Goal: Task Accomplishment & Management: Complete application form

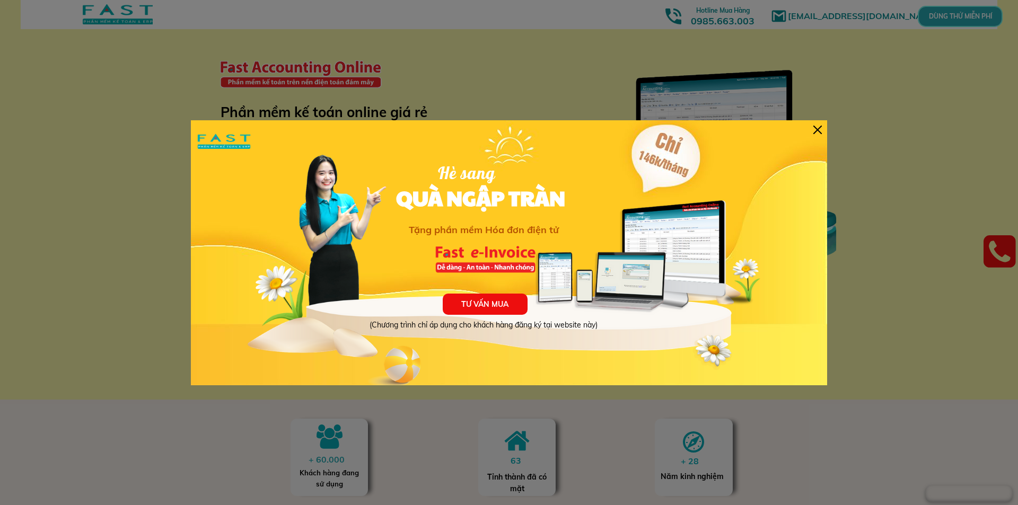
click at [821, 129] on div at bounding box center [817, 130] width 8 height 8
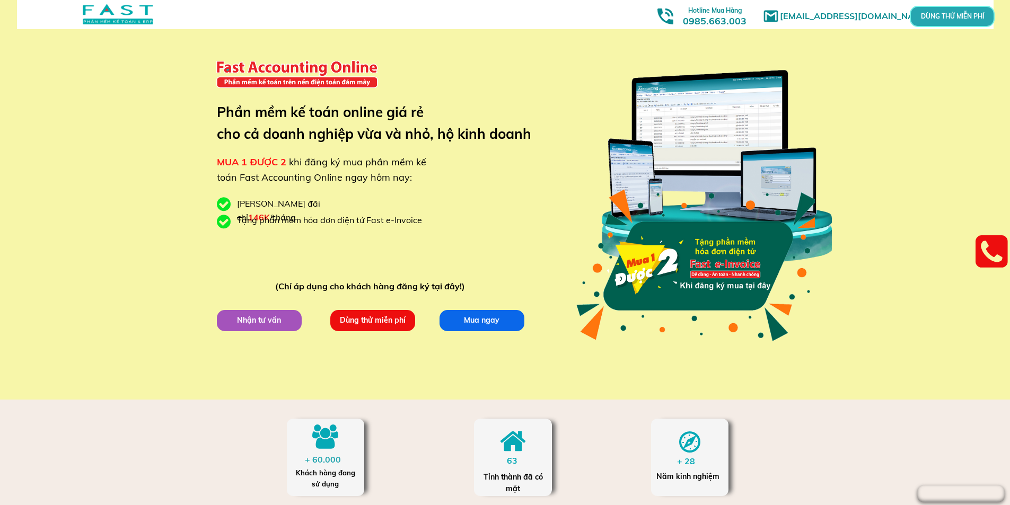
click at [357, 321] on p "Dùng thử miễn phí" at bounding box center [372, 320] width 91 height 23
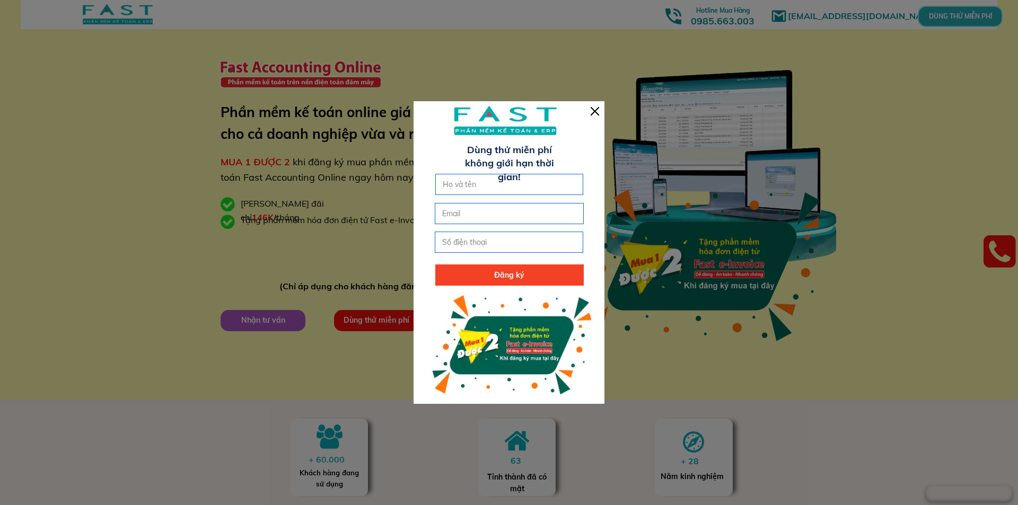
click at [491, 185] on input "text" at bounding box center [509, 184] width 139 height 20
type input "[PERSON_NAME] [PERSON_NAME]"
click at [491, 210] on input "email" at bounding box center [508, 214] width 139 height 20
type input "n"
type input "[EMAIL_ADDRESS][DOMAIN_NAME]"
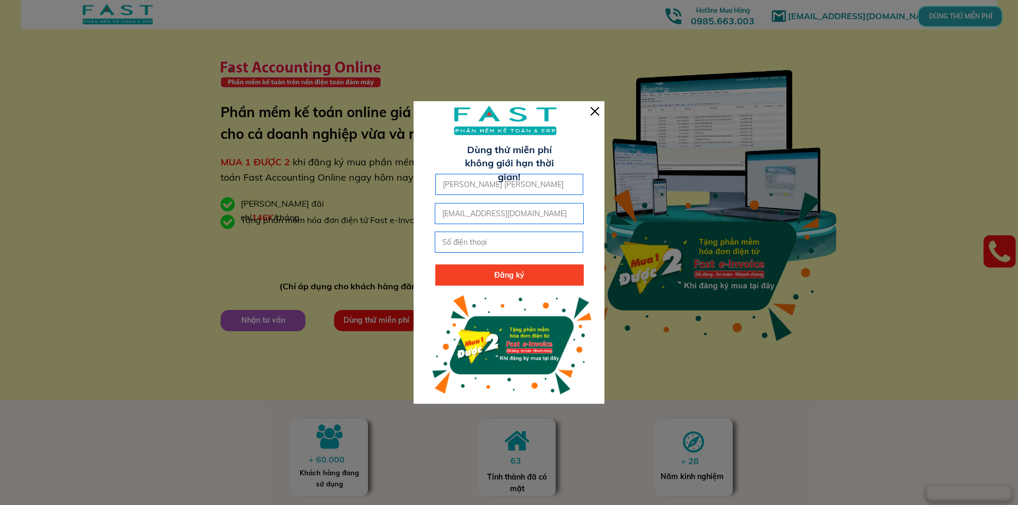
drag, startPoint x: 502, startPoint y: 187, endPoint x: 436, endPoint y: 187, distance: 65.2
click at [436, 187] on div "[PERSON_NAME] [PERSON_NAME]" at bounding box center [509, 184] width 147 height 20
type input "[PERSON_NAME] [PERSON_NAME]"
click at [471, 248] on input "tel" at bounding box center [508, 242] width 139 height 20
type input "0"
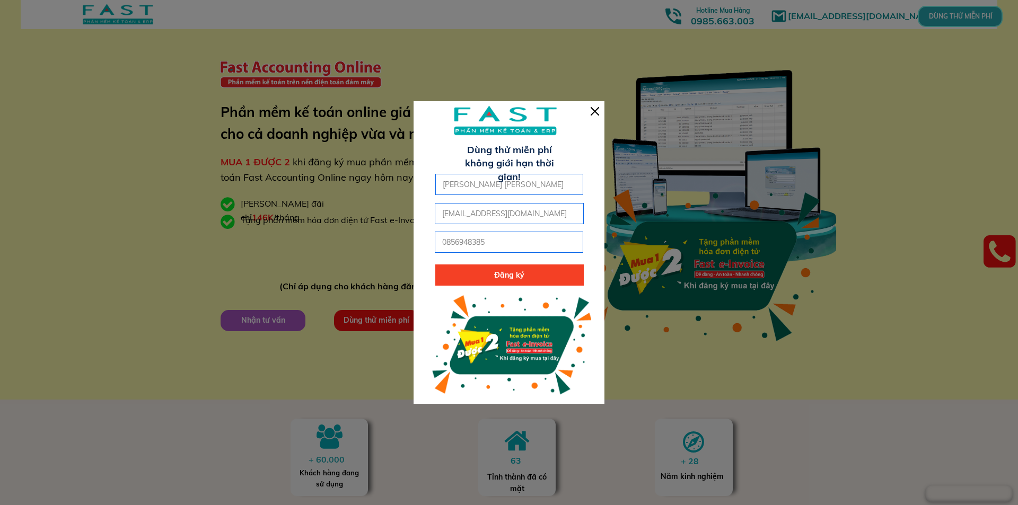
type input "0856948385"
click at [487, 272] on p "Đăng ký" at bounding box center [509, 275] width 148 height 21
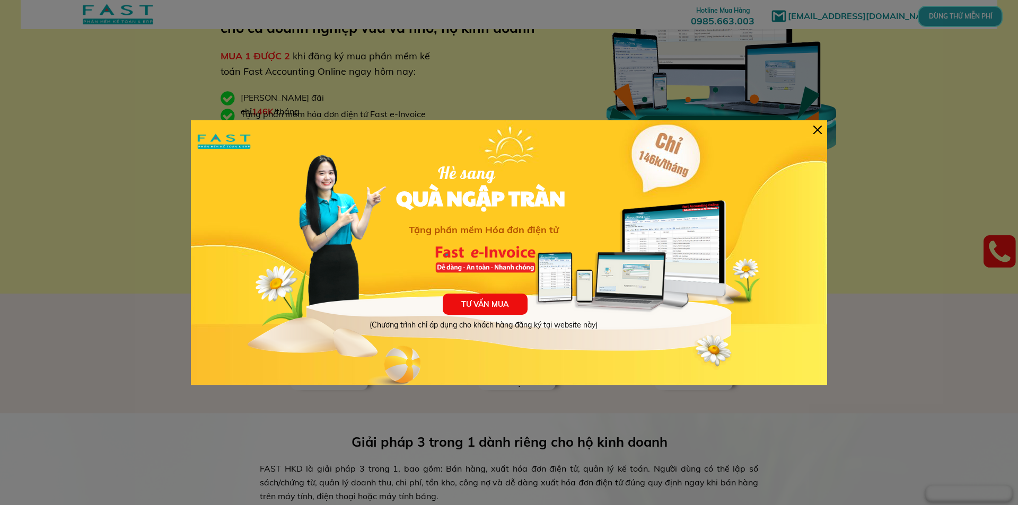
click at [816, 127] on div at bounding box center [817, 130] width 8 height 8
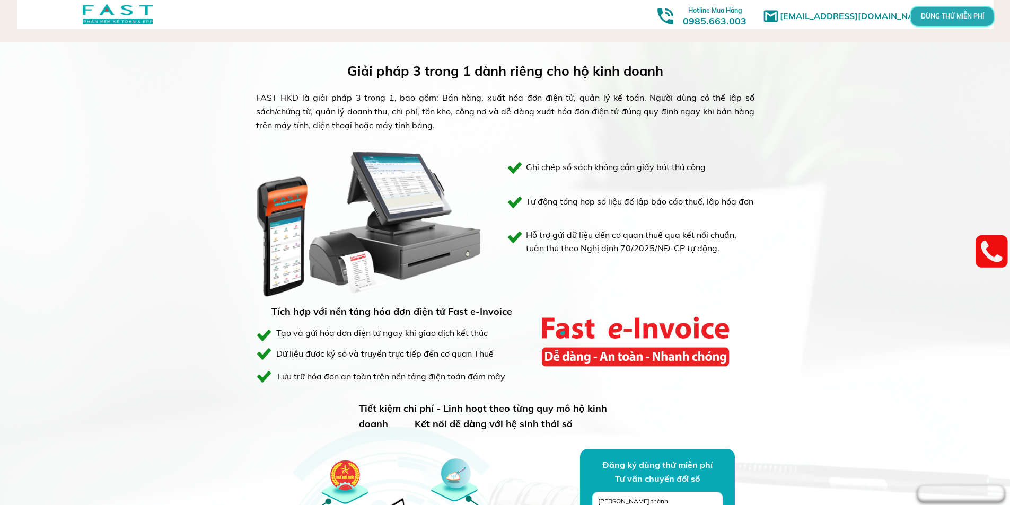
scroll to position [636, 0]
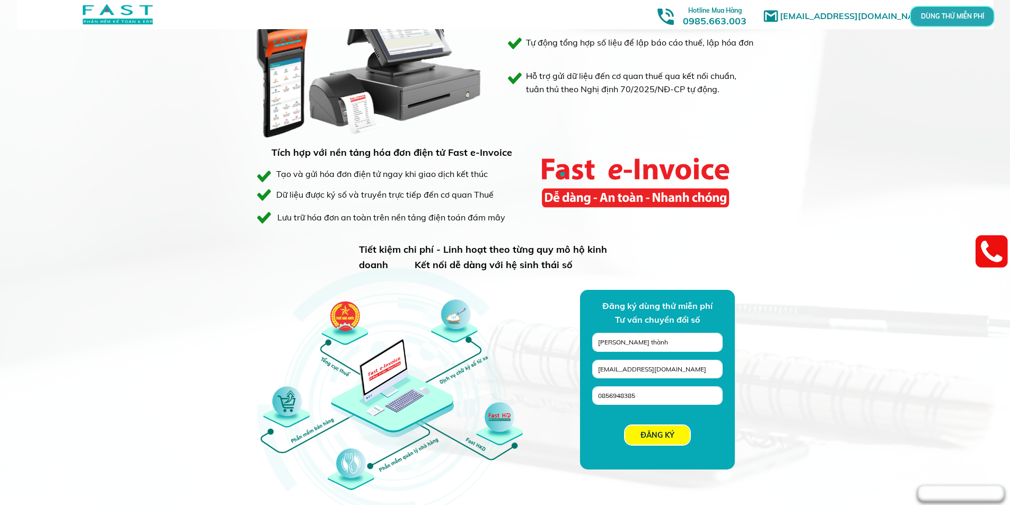
click at [681, 436] on p "ĐĂNG KÝ" at bounding box center [657, 435] width 65 height 19
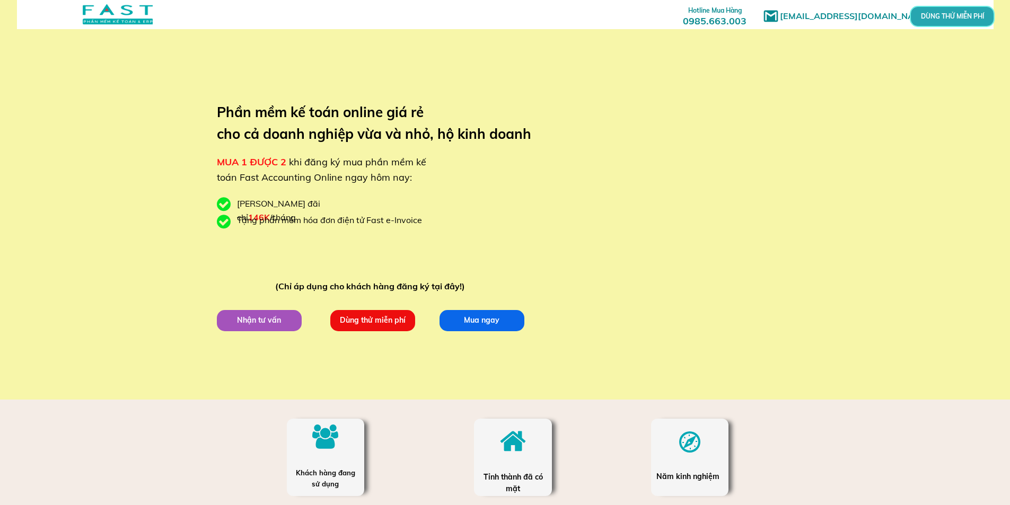
scroll to position [636, 0]
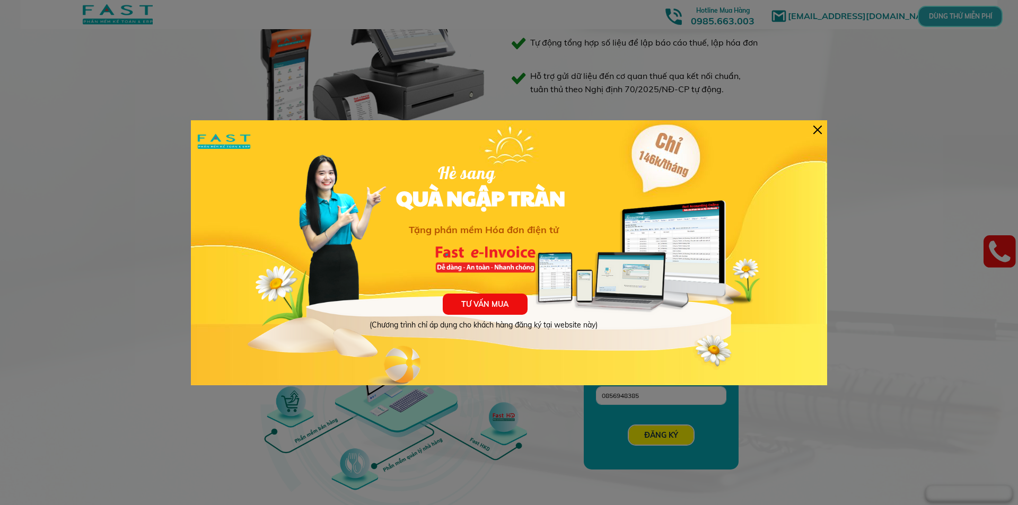
click at [824, 130] on div "TƯ VẤN MUA (Chương trình chỉ áp dụng cho khách hàng đăng ký tại website này) Hè…" at bounding box center [509, 252] width 636 height 265
click at [816, 132] on div at bounding box center [817, 130] width 8 height 8
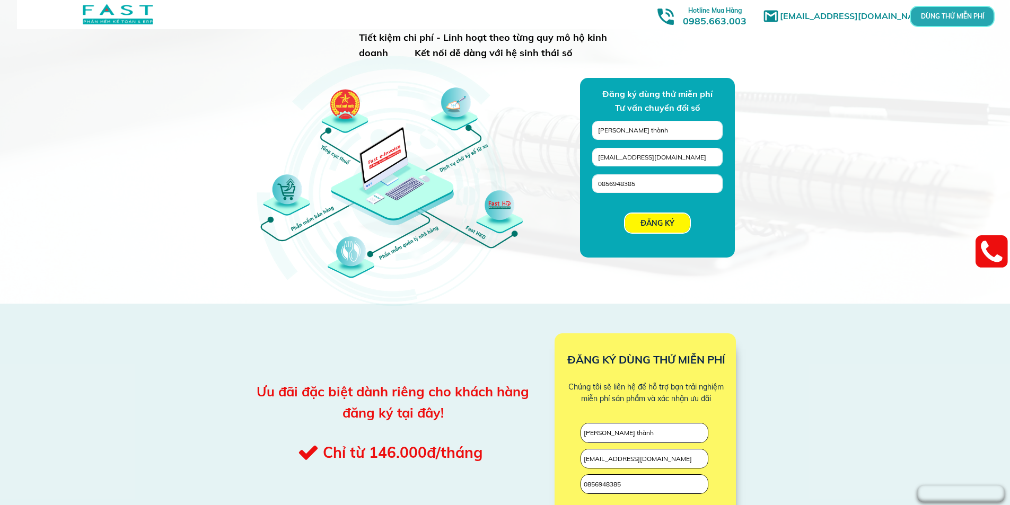
scroll to position [954, 0]
